Goal: Task Accomplishment & Management: Manage account settings

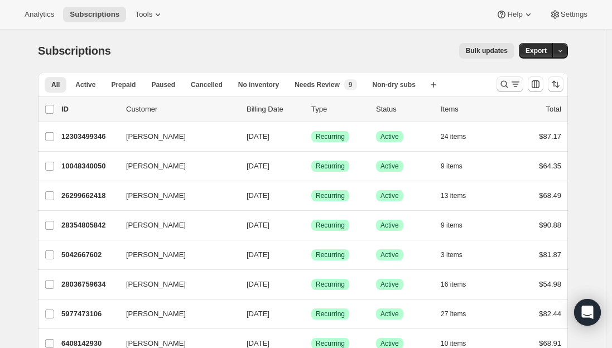
click at [508, 84] on icon "Search and filter results" at bounding box center [504, 84] width 7 height 7
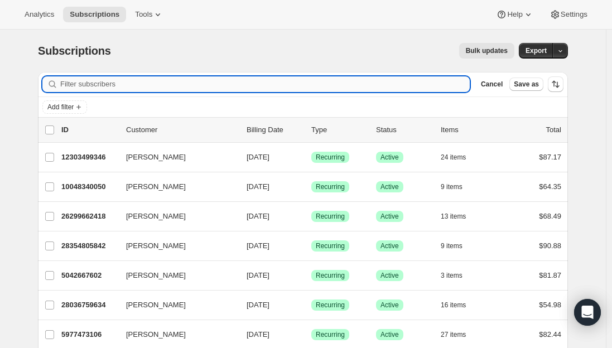
click at [158, 84] on input "Filter subscribers" at bounding box center [264, 84] width 409 height 16
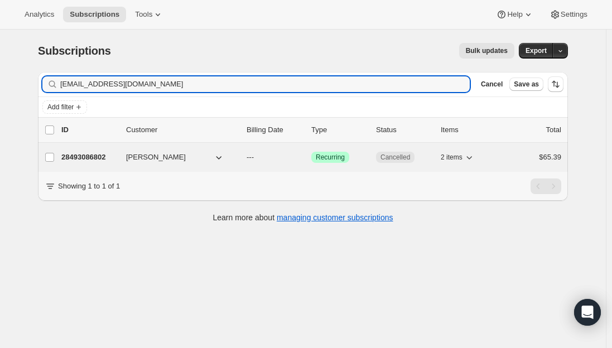
type input "[EMAIL_ADDRESS][DOMAIN_NAME]"
click at [94, 153] on p "28493086802" at bounding box center [89, 157] width 56 height 11
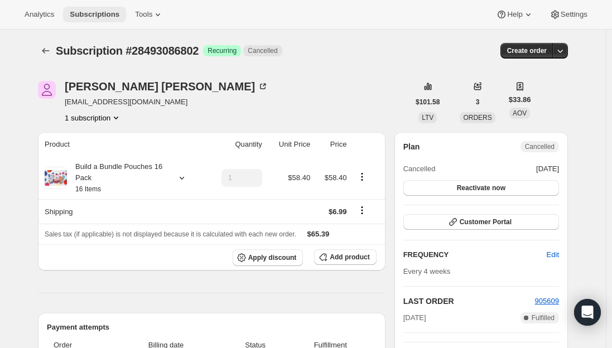
click at [83, 14] on span "Subscriptions" at bounding box center [95, 14] width 50 height 9
